Goal: Navigation & Orientation: Find specific page/section

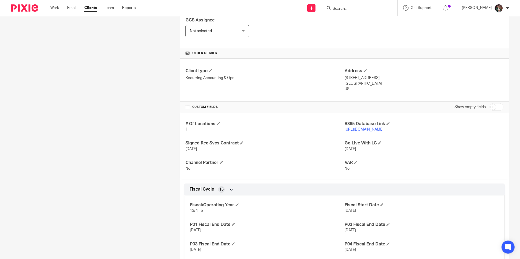
scroll to position [109, 0]
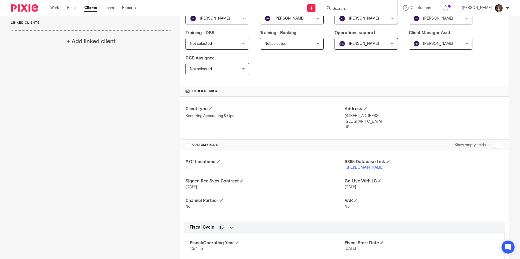
click at [474, 4] on div "[PERSON_NAME]" at bounding box center [485, 8] width 47 height 9
click at [484, 20] on span "My profile" at bounding box center [486, 22] width 17 height 4
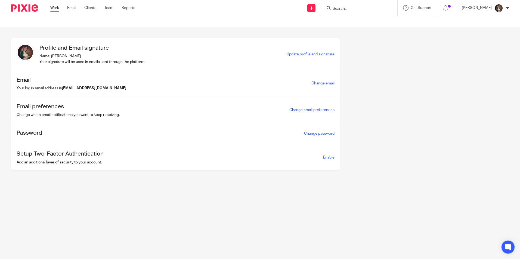
click at [54, 8] on link "Work" at bounding box center [54, 7] width 9 height 5
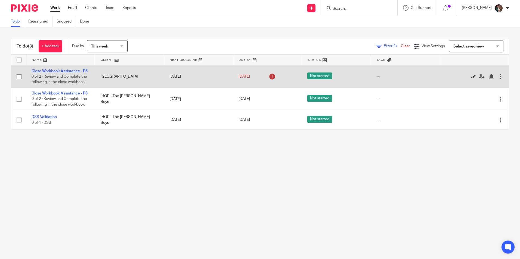
click at [471, 79] on icon at bounding box center [473, 76] width 5 height 5
